Goal: Task Accomplishment & Management: Manage account settings

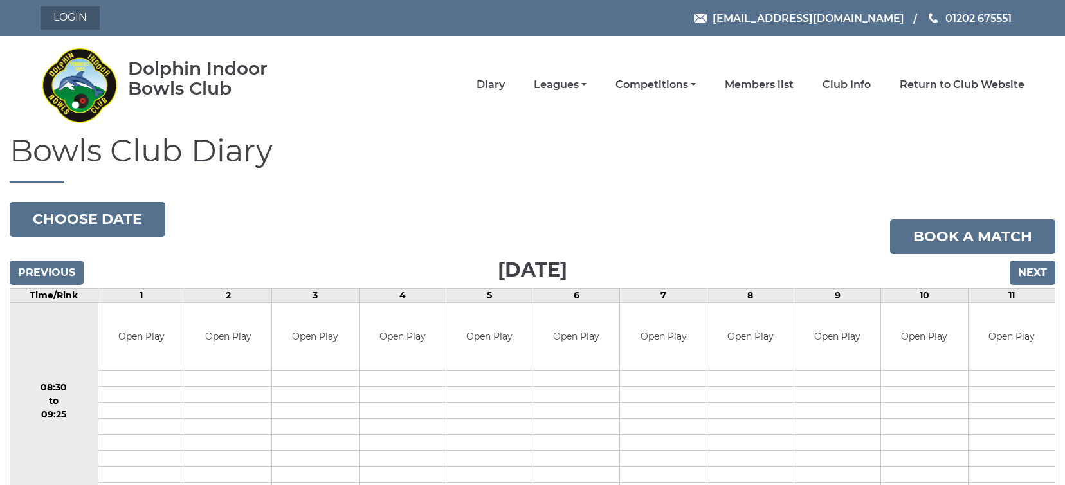
click at [81, 21] on link "Login" at bounding box center [70, 17] width 59 height 23
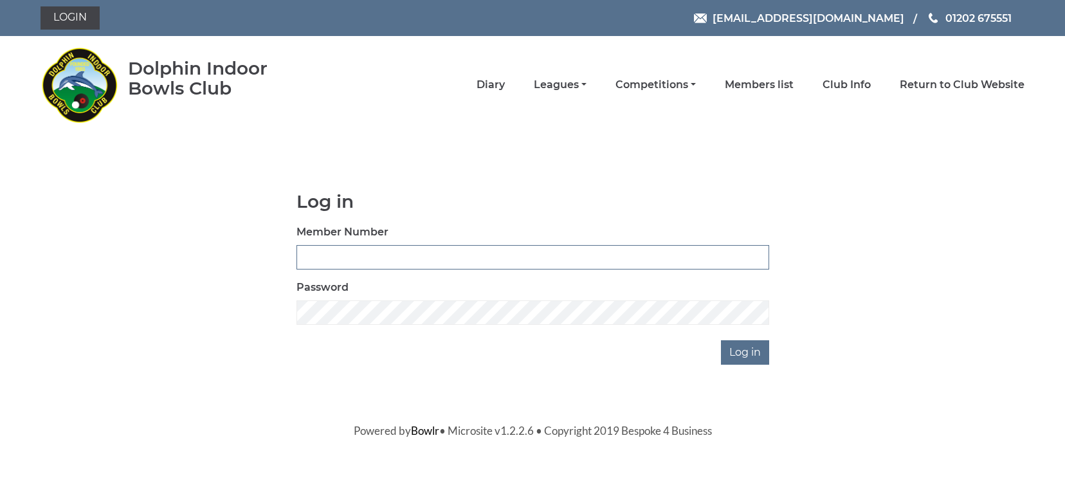
type input "0000"
click at [627, 258] on input "0000" at bounding box center [532, 257] width 473 height 24
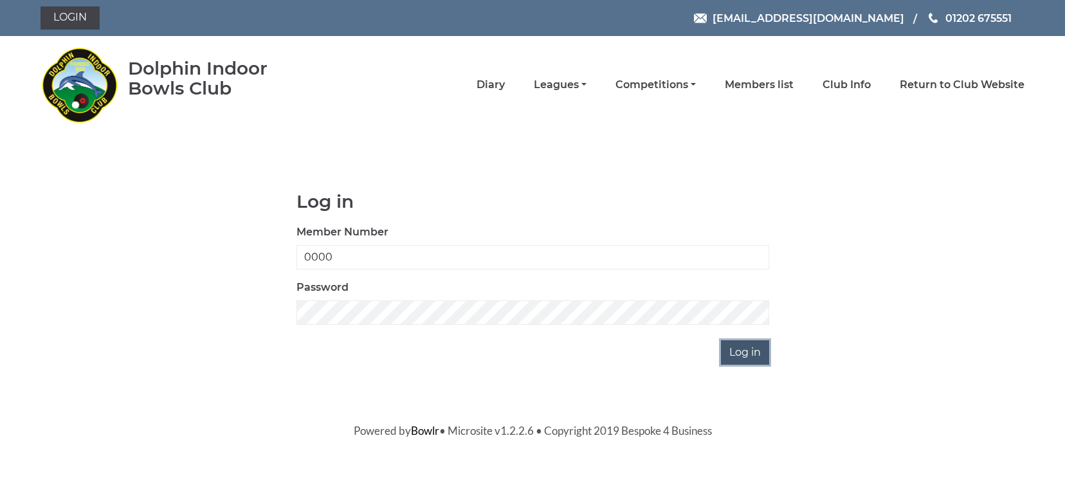
click at [750, 342] on input "Log in" at bounding box center [745, 352] width 48 height 24
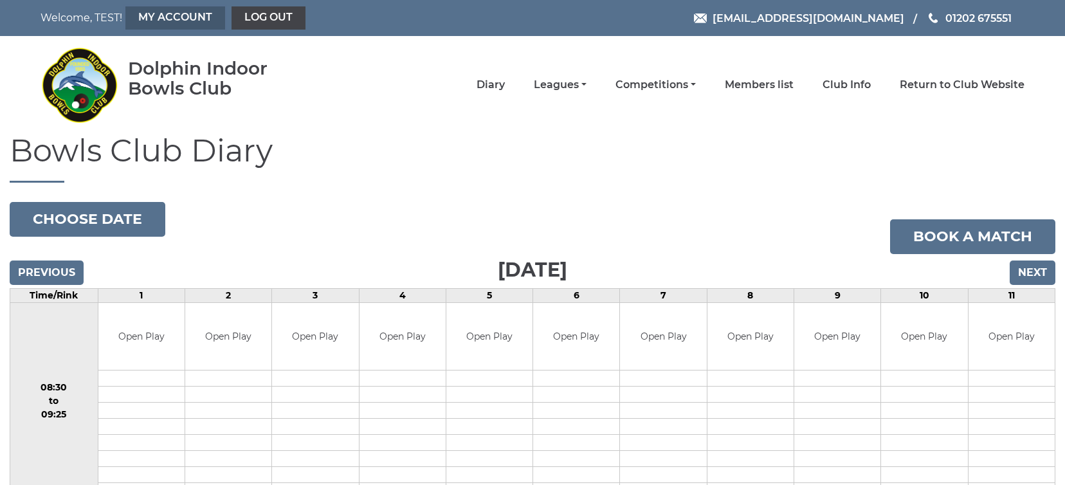
click at [149, 23] on link "My Account" at bounding box center [175, 17] width 100 height 23
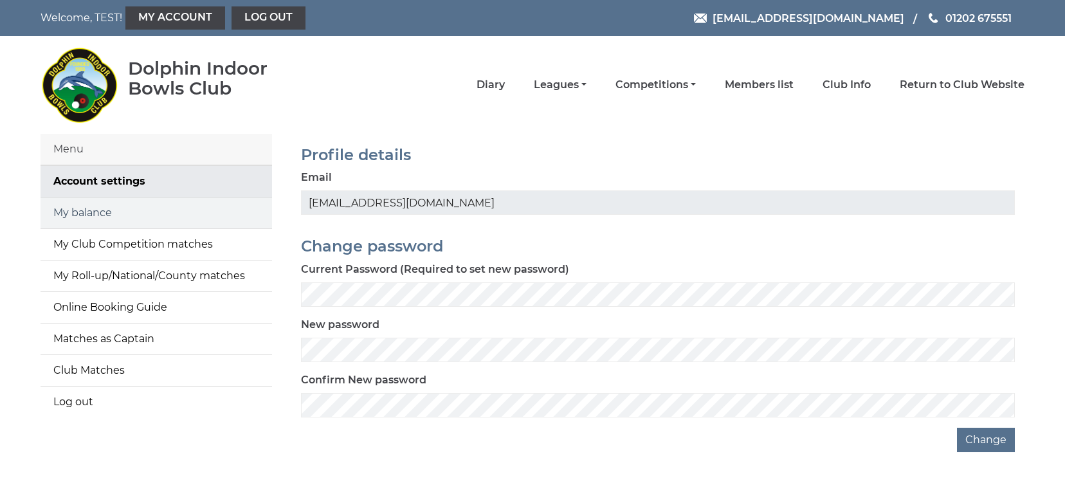
click at [117, 219] on link "My balance" at bounding box center [156, 212] width 231 height 31
